Goal: Find specific page/section: Find specific page/section

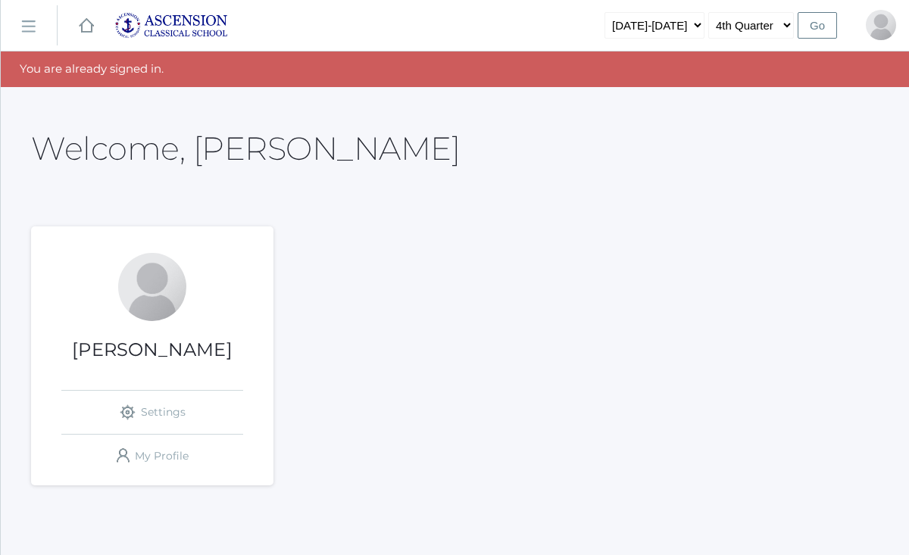
click at [30, 23] on rect at bounding box center [28, 26] width 24 height 24
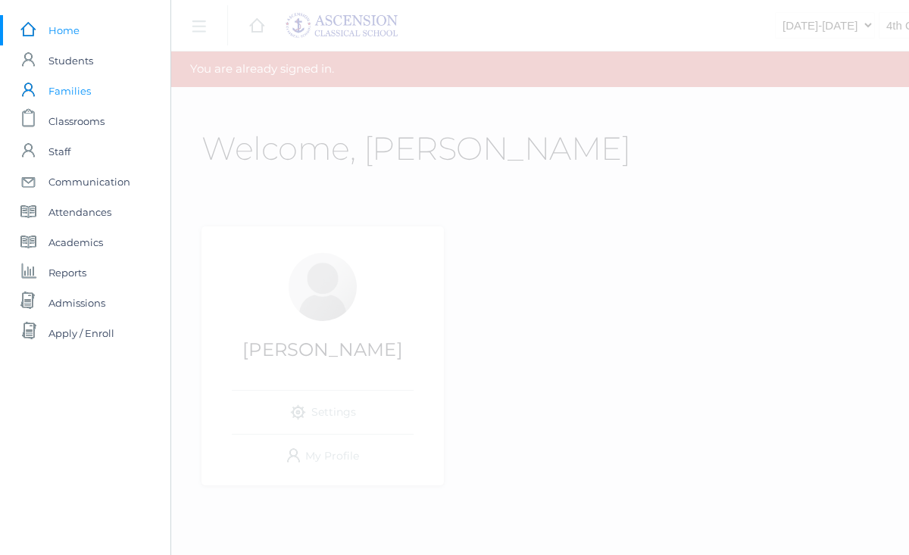
click at [82, 91] on span "Families" at bounding box center [70, 91] width 42 height 30
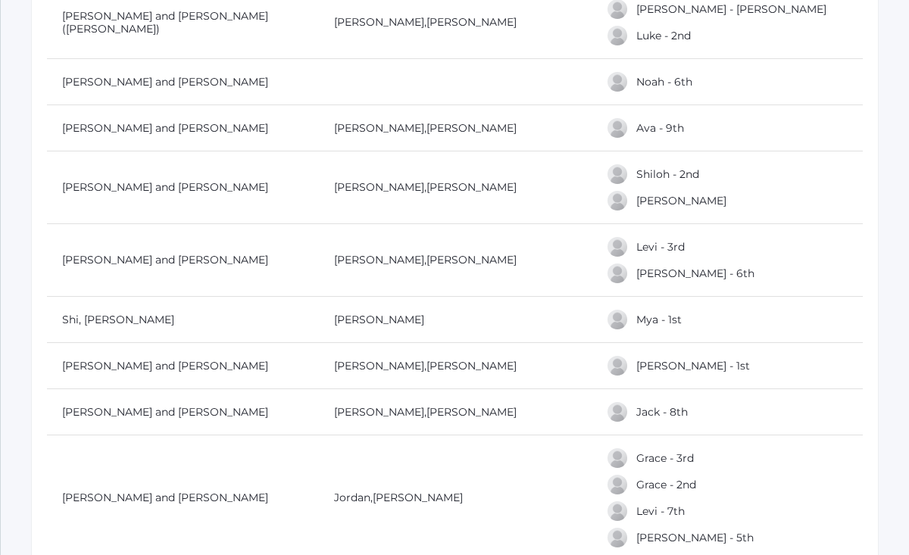
scroll to position [4396, 0]
click at [166, 183] on link "[PERSON_NAME] and [PERSON_NAME]" at bounding box center [165, 188] width 206 height 14
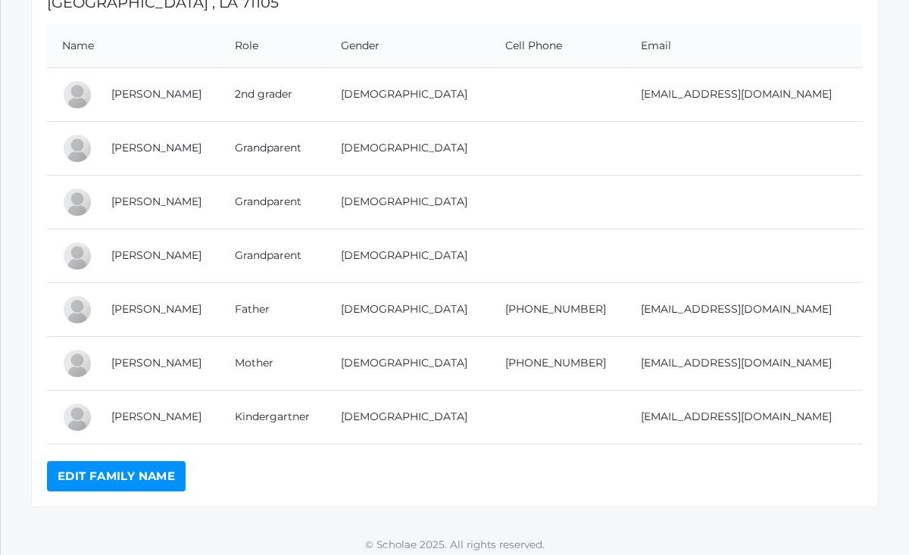
scroll to position [273, 0]
click at [158, 310] on link "[PERSON_NAME]" at bounding box center [156, 309] width 90 height 14
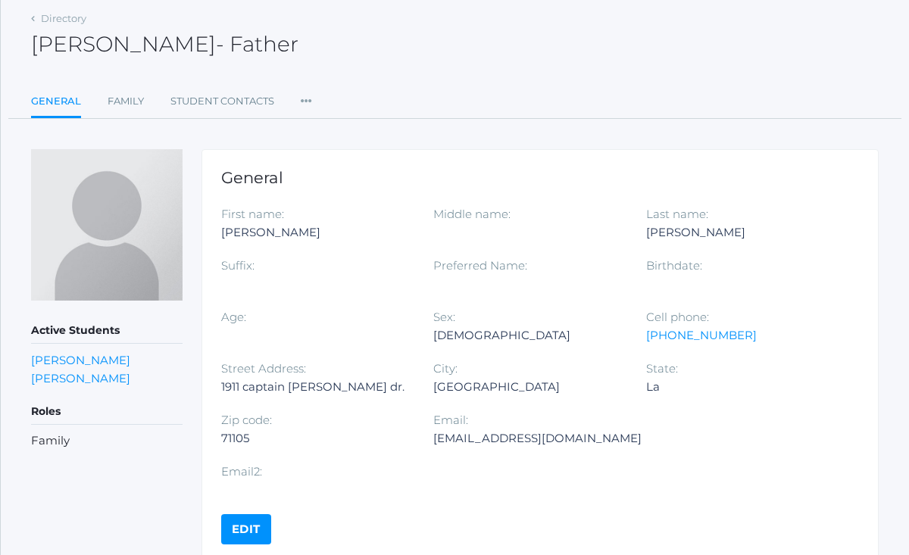
scroll to position [70, 0]
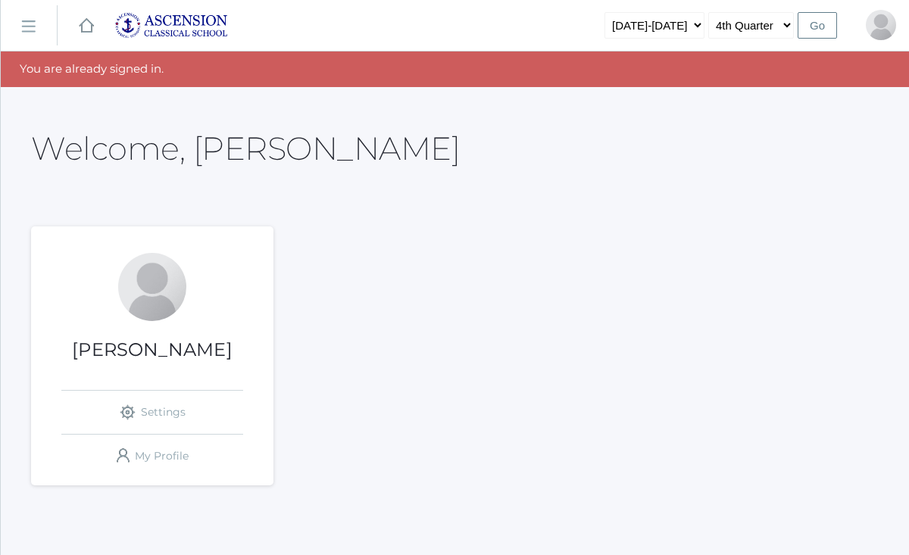
click at [30, 26] on rect at bounding box center [28, 26] width 24 height 24
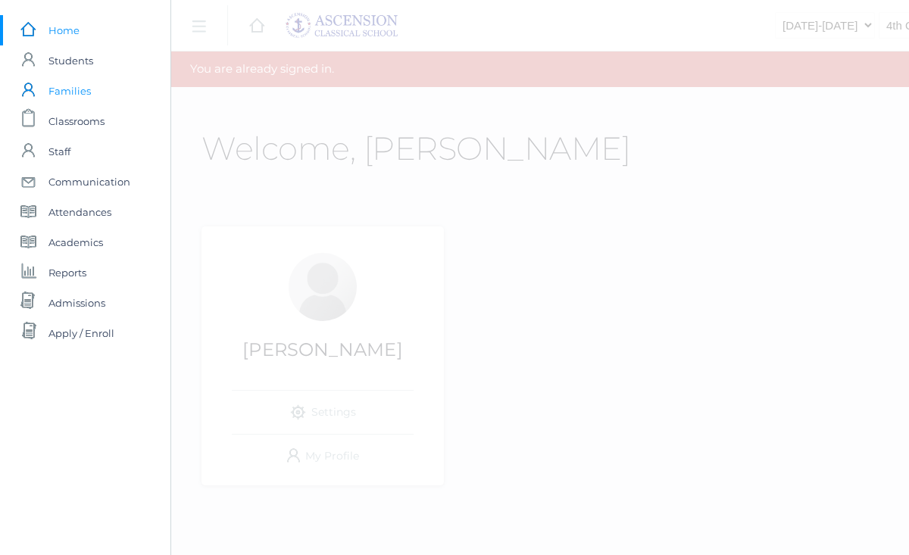
click at [84, 92] on span "Families" at bounding box center [70, 91] width 42 height 30
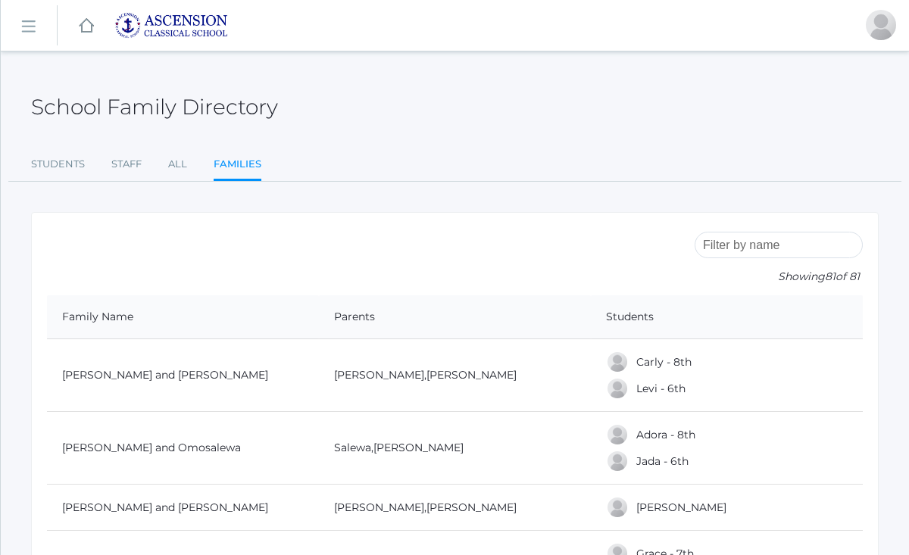
click at [743, 247] on input "search" at bounding box center [779, 245] width 168 height 27
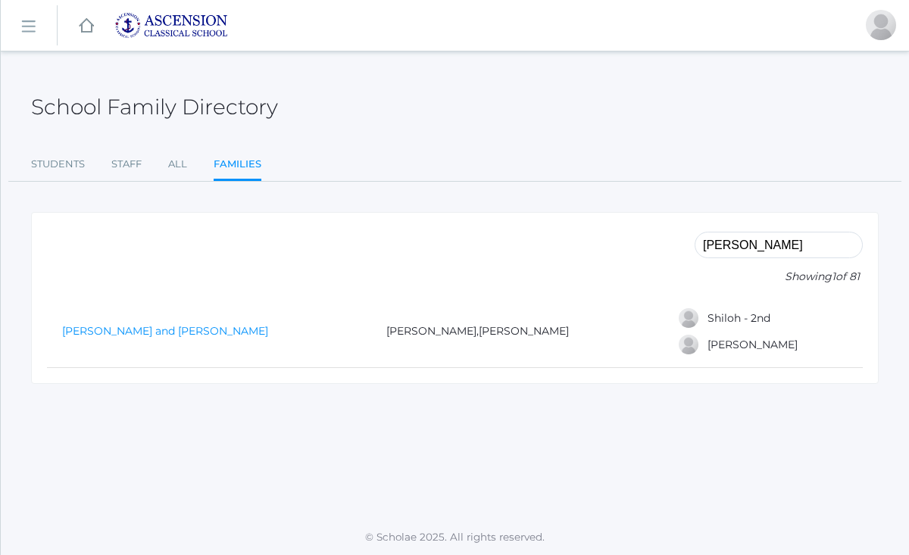
type input "robertson"
click at [169, 329] on link "[PERSON_NAME] and [PERSON_NAME]" at bounding box center [165, 331] width 206 height 14
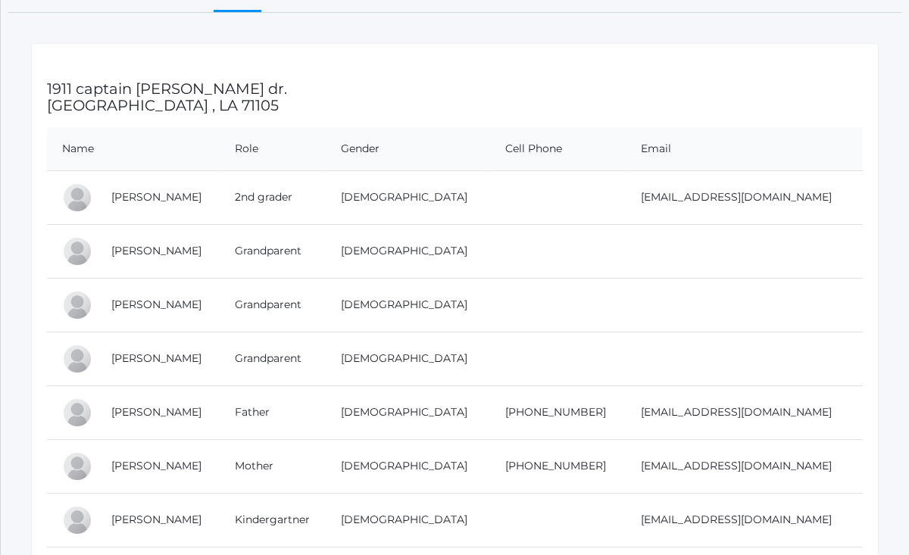
scroll to position [172, 0]
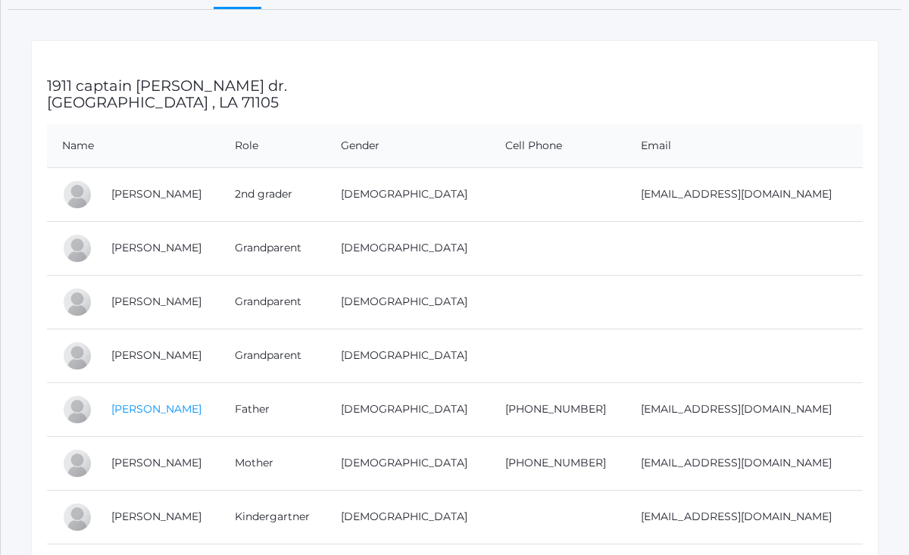
click at [180, 408] on link "[PERSON_NAME]" at bounding box center [156, 409] width 90 height 14
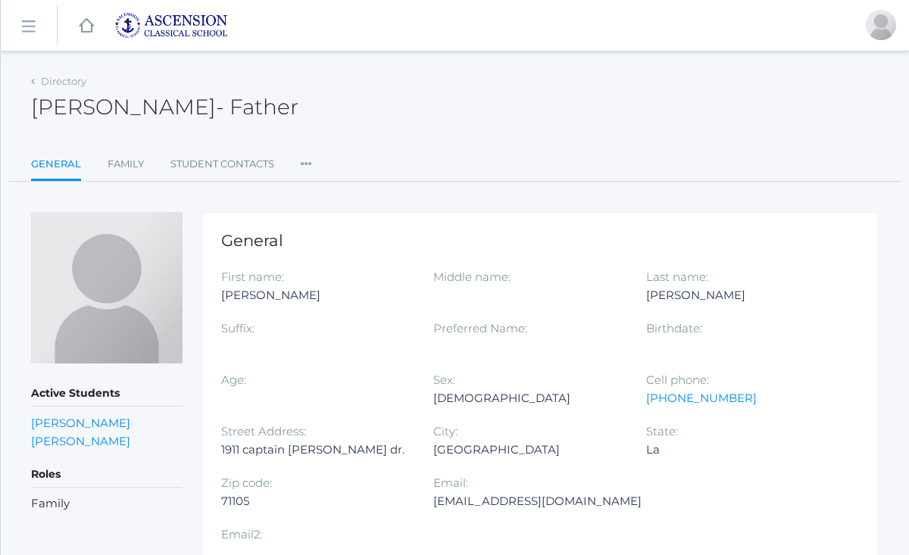
scroll to position [172, 0]
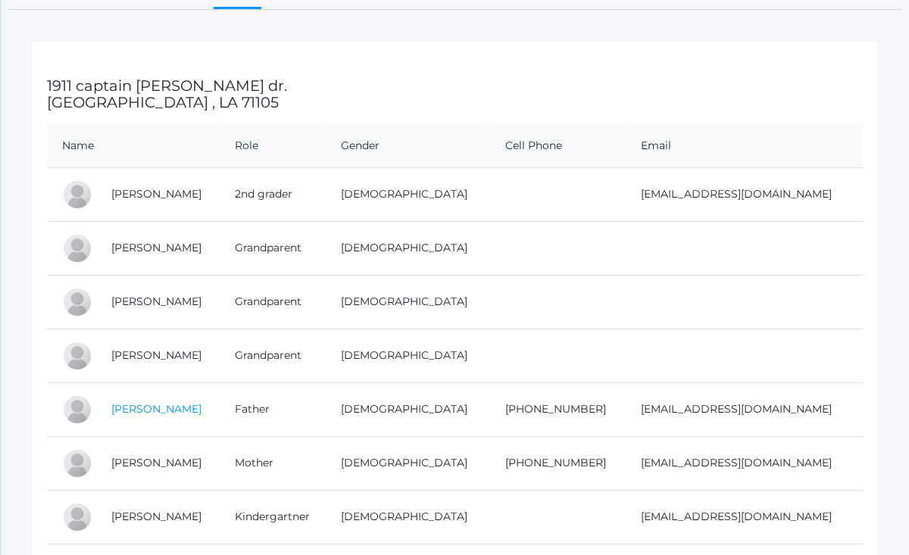
click at [186, 411] on link "[PERSON_NAME]" at bounding box center [156, 409] width 90 height 14
